Goal: Task Accomplishment & Management: Complete application form

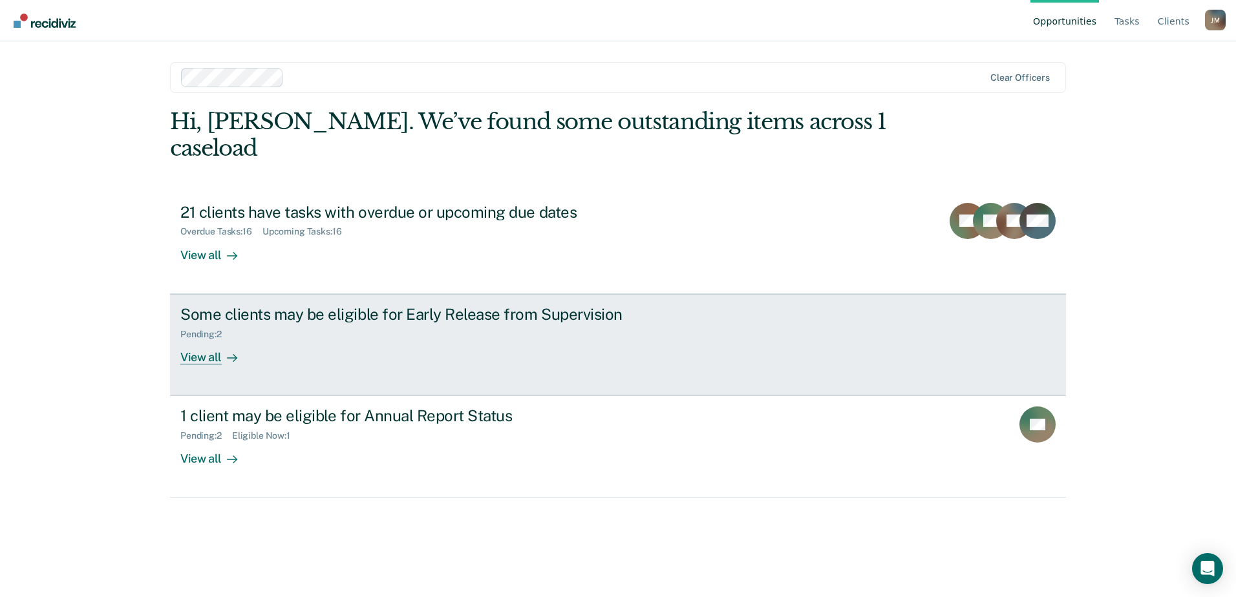
click at [215, 339] on div "View all" at bounding box center [216, 351] width 72 height 25
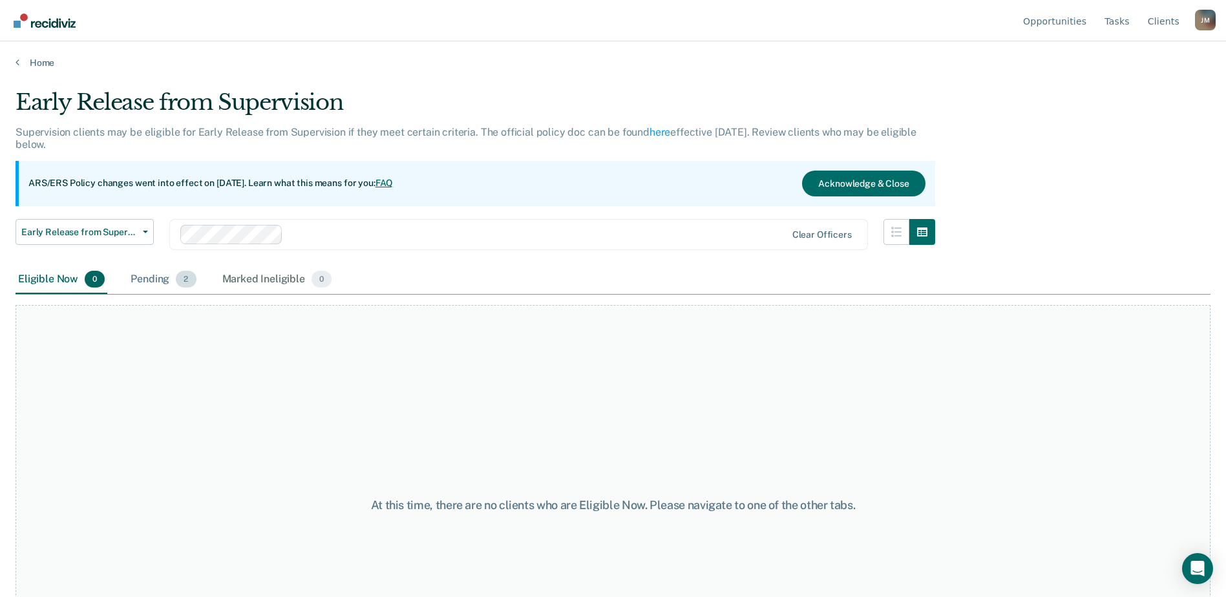
click at [180, 277] on span "2" at bounding box center [186, 279] width 20 height 17
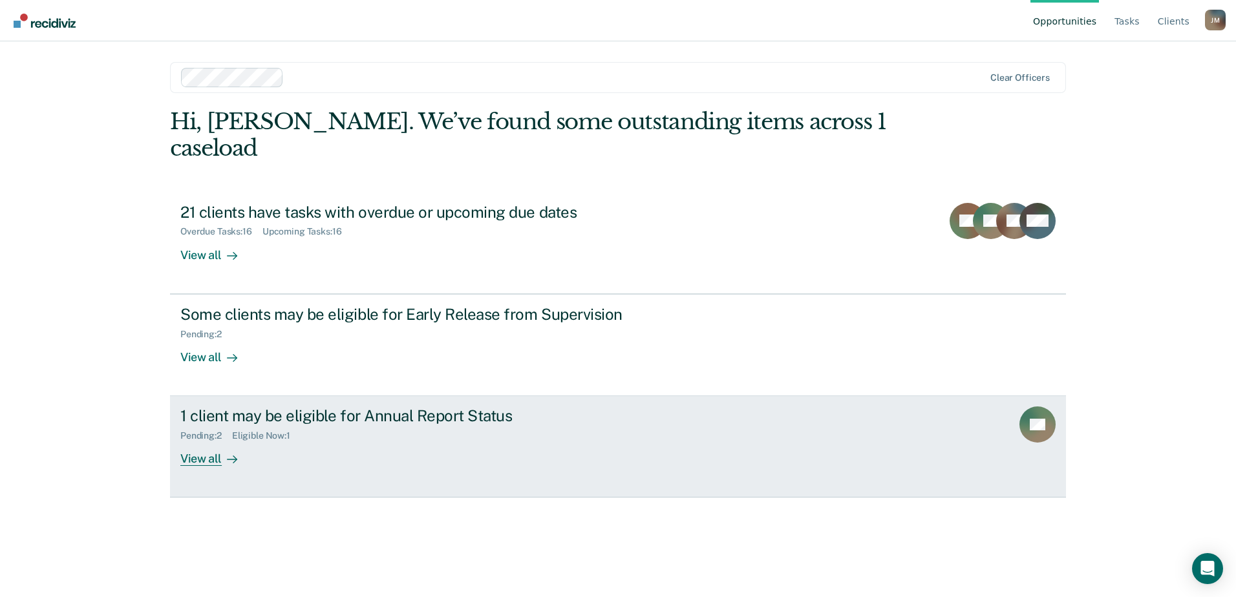
click at [211, 441] on div "View all" at bounding box center [216, 453] width 72 height 25
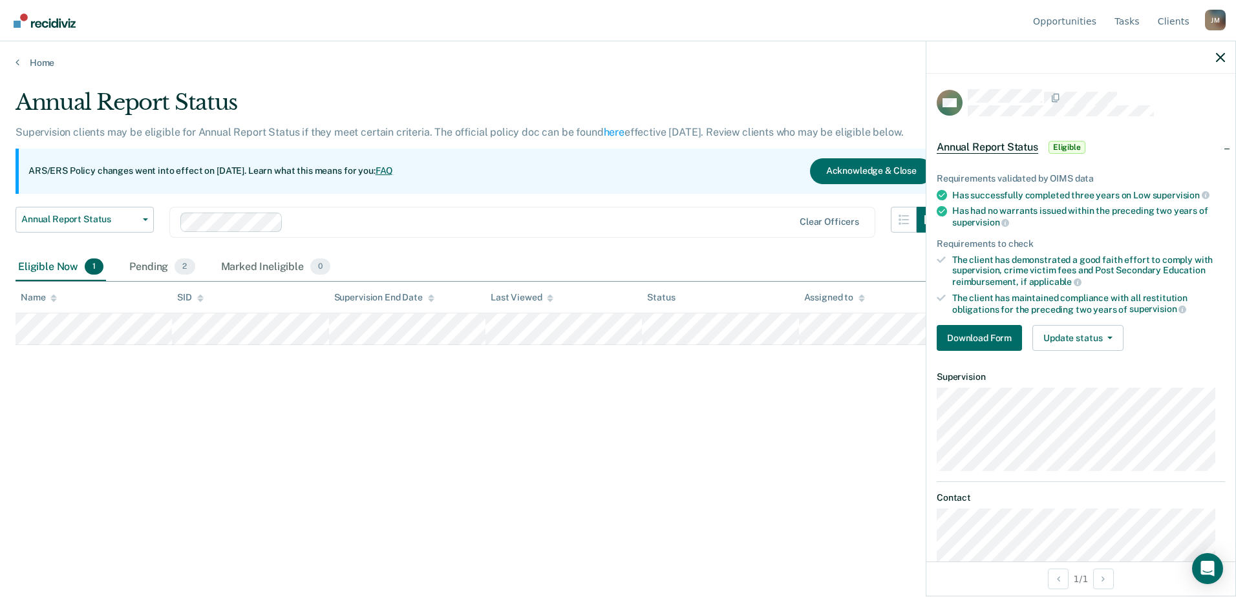
click at [810, 387] on div "Annual Report Status Supervision clients may be eligible for Annual Report Stat…" at bounding box center [618, 294] width 1205 height 411
click at [1224, 53] on icon "button" at bounding box center [1220, 57] width 9 height 9
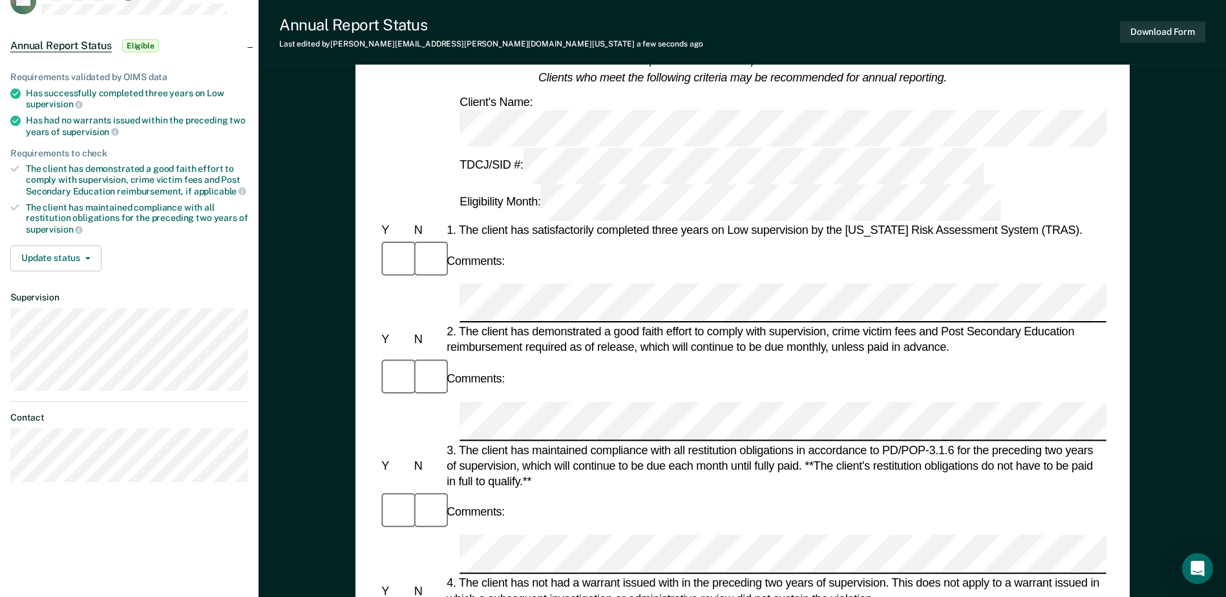
scroll to position [65, 0]
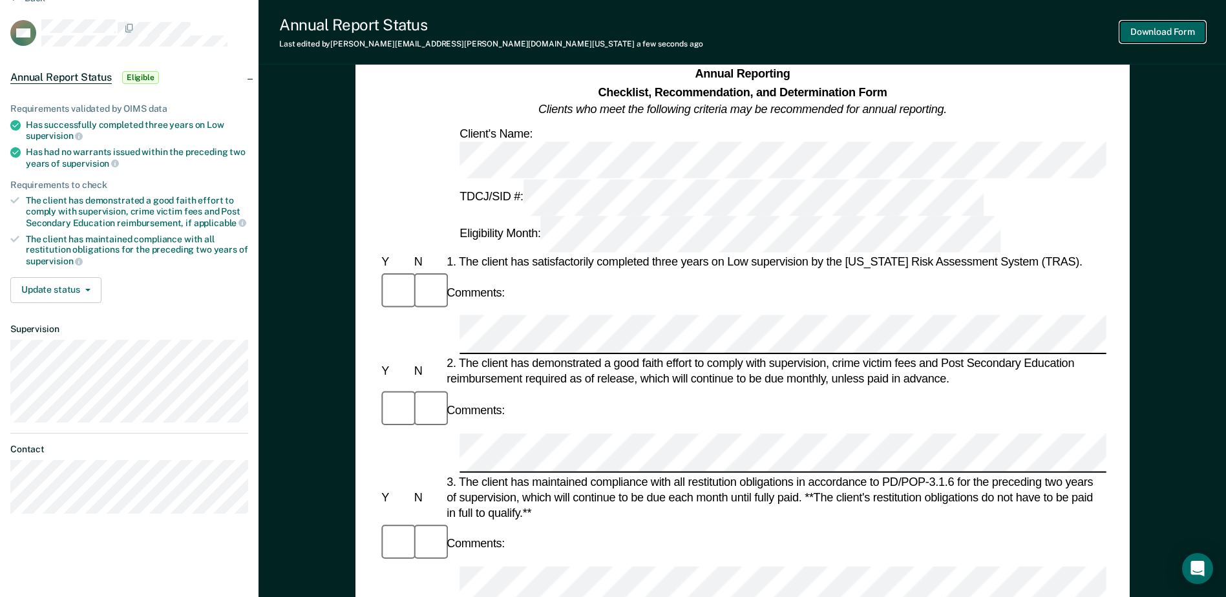
click at [1149, 30] on button "Download Form" at bounding box center [1162, 31] width 85 height 21
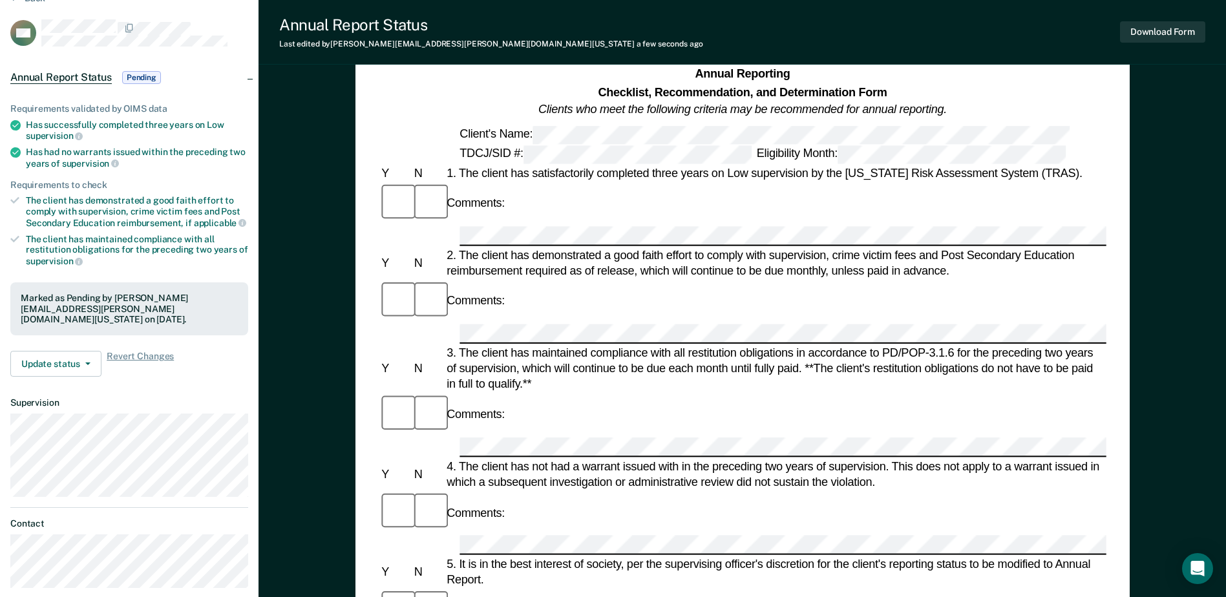
click at [414, 113] on div "Annual Reporting Checklist, Recommendation, and Determination Form Clients who …" at bounding box center [742, 92] width 727 height 53
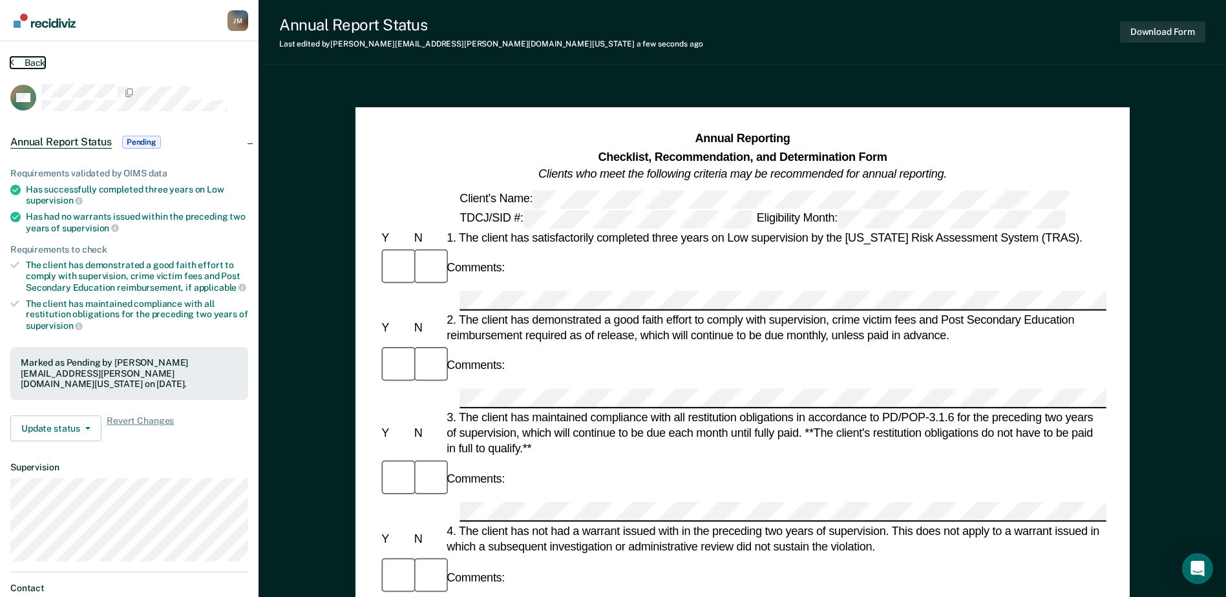
click at [31, 63] on button "Back" at bounding box center [27, 63] width 35 height 12
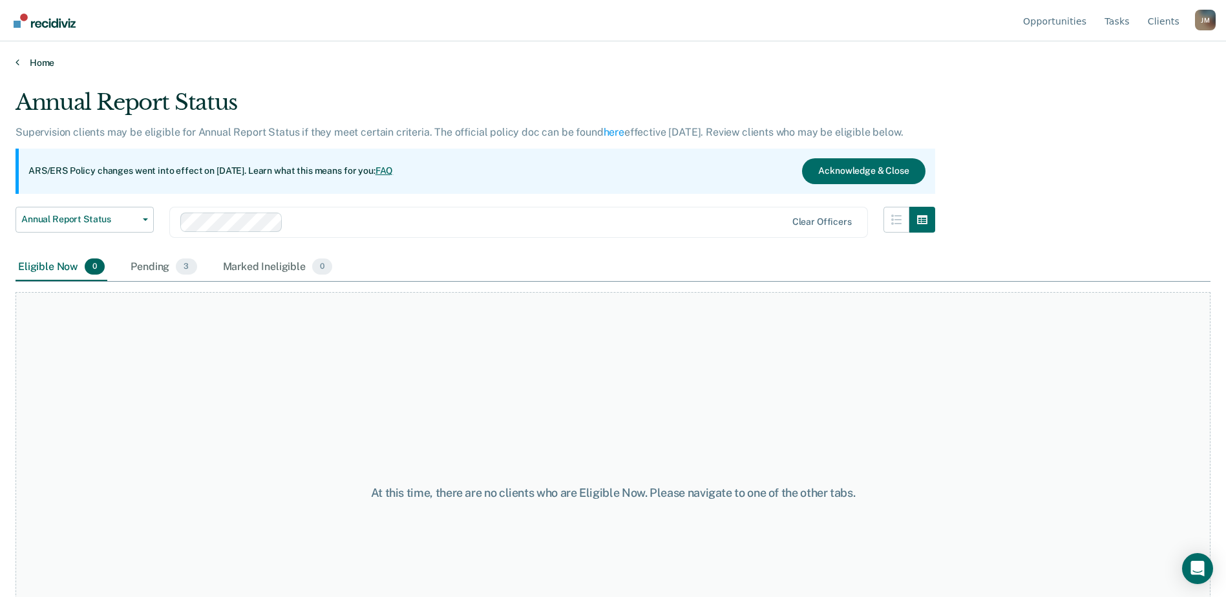
click at [33, 60] on link "Home" at bounding box center [613, 63] width 1195 height 12
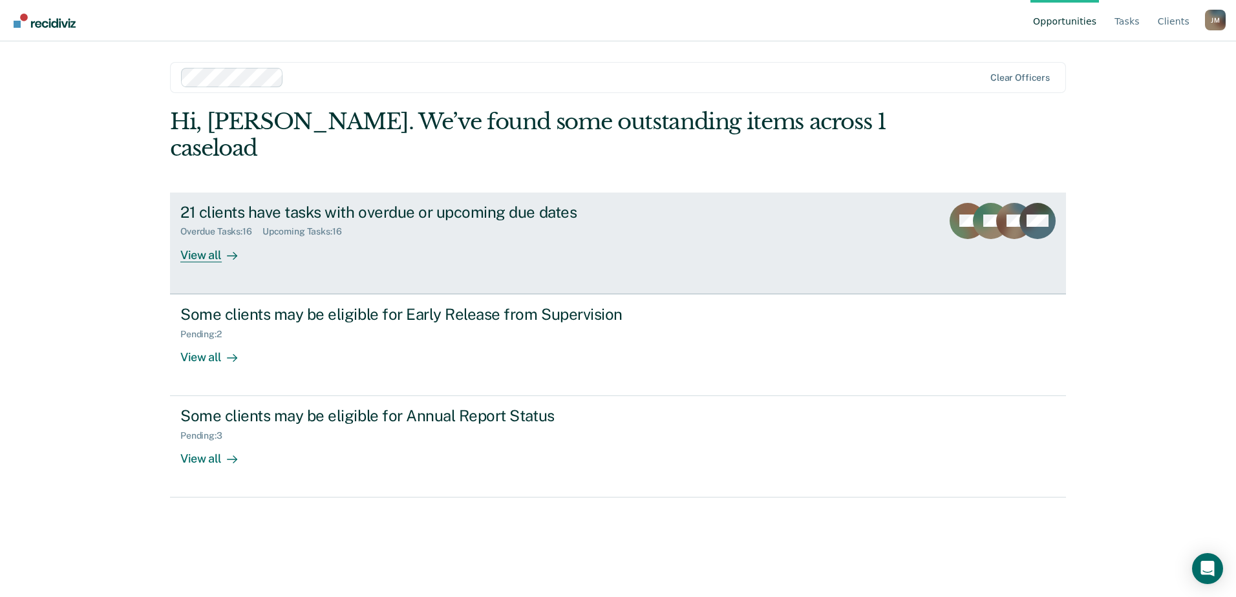
click at [218, 237] on div "View all" at bounding box center [216, 249] width 72 height 25
